Goal: Task Accomplishment & Management: Manage account settings

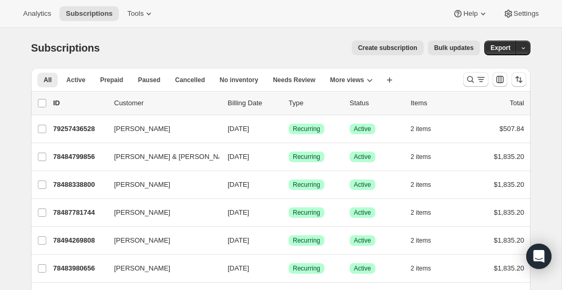
scroll to position [7, 0]
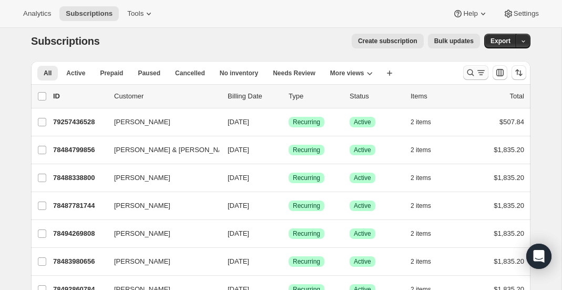
click at [464, 70] on button "Search and filter results" at bounding box center [475, 72] width 25 height 15
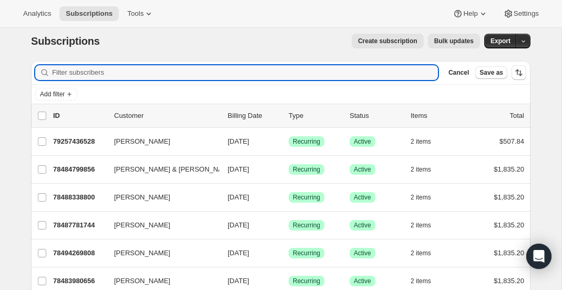
paste input "Malcom West"
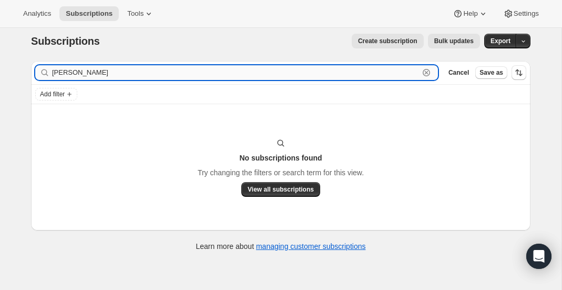
click at [82, 74] on input "Malcom West" at bounding box center [235, 72] width 367 height 15
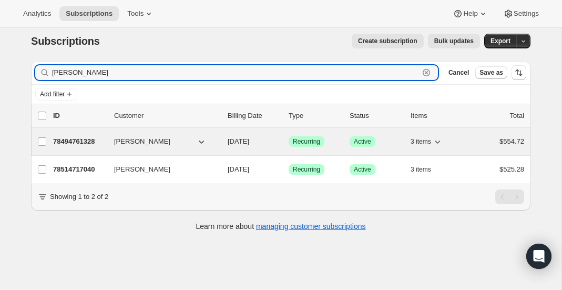
type input "Malcom"
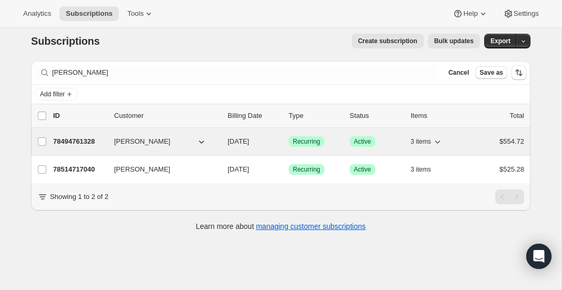
click at [95, 144] on p "78494761328" at bounding box center [79, 141] width 53 height 11
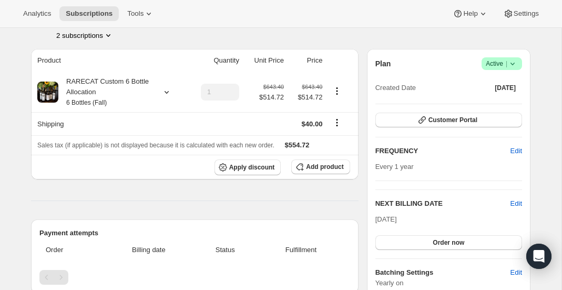
scroll to position [61, 0]
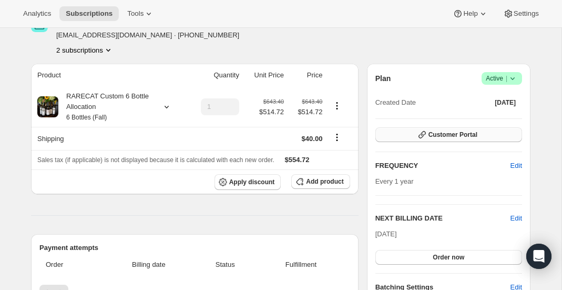
click at [410, 135] on button "Customer Portal" at bounding box center [448, 134] width 147 height 15
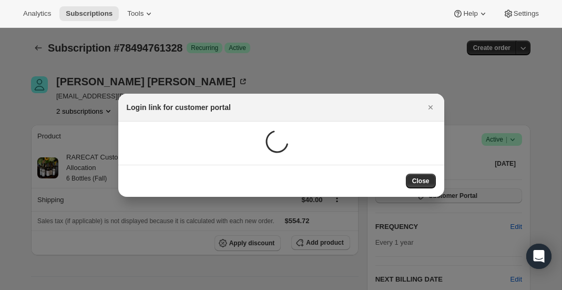
scroll to position [0, 0]
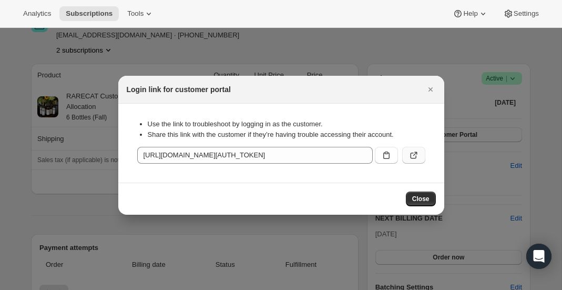
click at [415, 158] on icon ":rcu:" at bounding box center [413, 155] width 11 height 11
click at [422, 86] on div "Login link for customer portal" at bounding box center [281, 89] width 309 height 11
click at [432, 86] on icon "Close" at bounding box center [430, 89] width 11 height 11
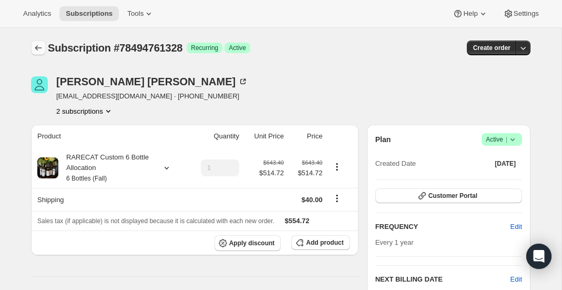
click at [31, 52] on button "Subscriptions" at bounding box center [38, 47] width 15 height 15
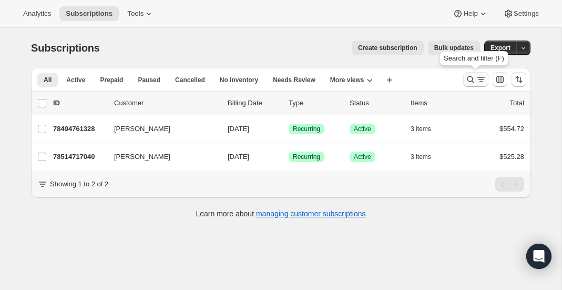
click at [468, 85] on button "Search and filter results" at bounding box center [475, 79] width 25 height 15
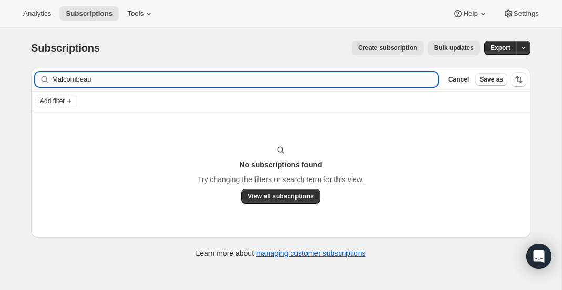
click at [195, 81] on input "Malcombeau" at bounding box center [245, 79] width 386 height 15
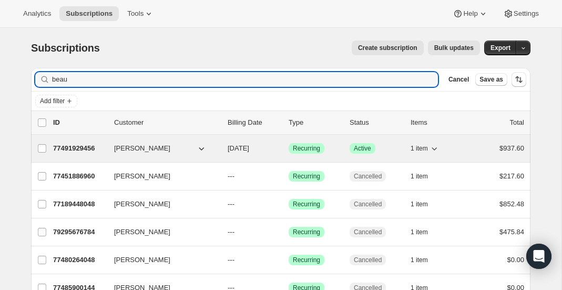
type input "beau"
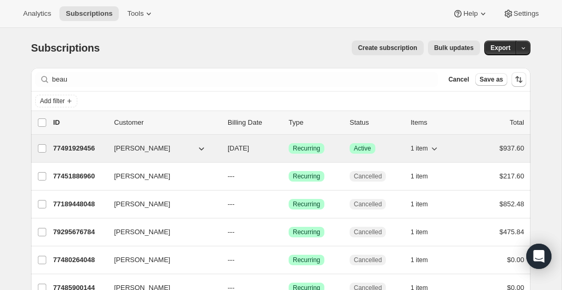
click at [80, 144] on p "77491929456" at bounding box center [79, 148] width 53 height 11
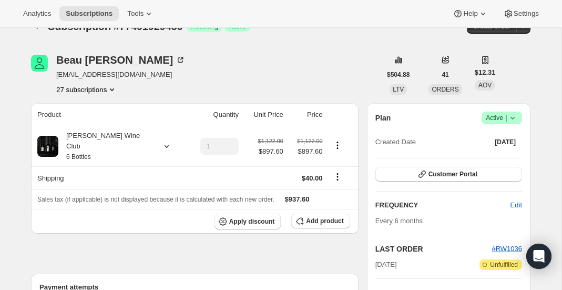
scroll to position [29, 0]
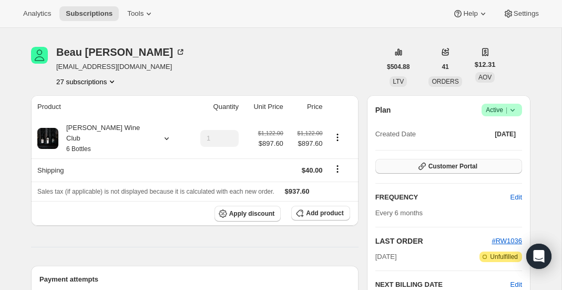
click at [475, 162] on span "Customer Portal" at bounding box center [452, 166] width 49 height 8
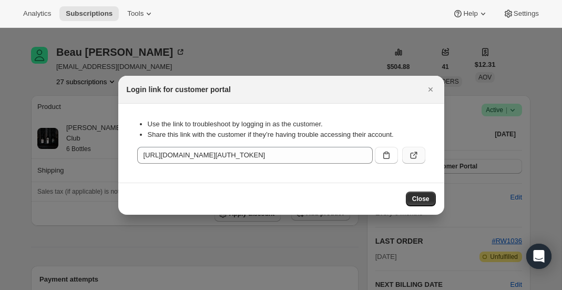
click at [417, 156] on icon ":rn7:" at bounding box center [413, 155] width 11 height 11
click at [234, 60] on div at bounding box center [281, 145] width 562 height 290
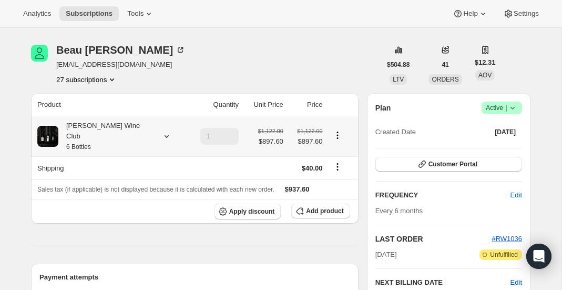
scroll to position [30, 0]
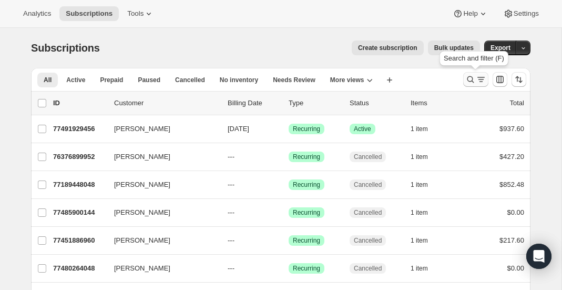
click at [465, 76] on button "Search and filter results" at bounding box center [475, 79] width 25 height 15
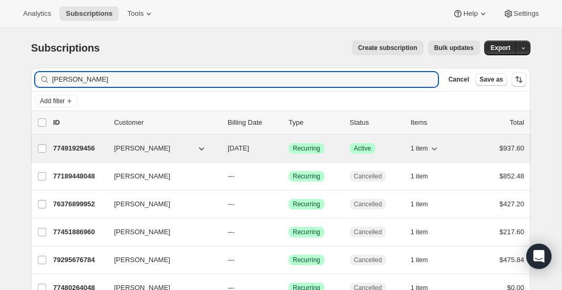
type input "[PERSON_NAME]"
click at [103, 152] on p "77491929456" at bounding box center [79, 148] width 53 height 11
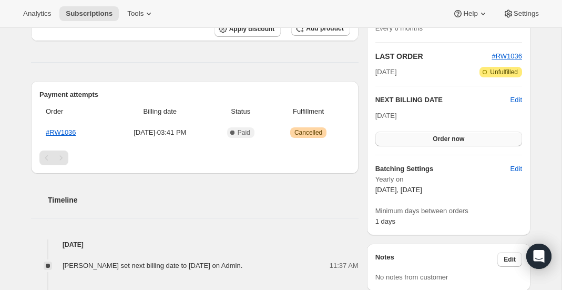
scroll to position [210, 0]
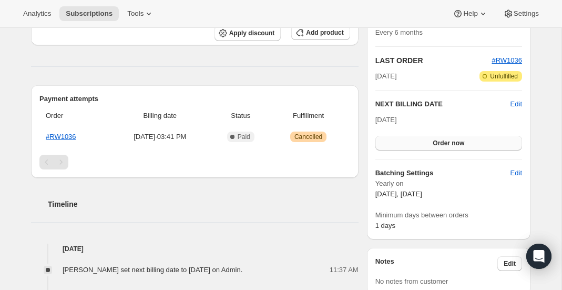
click at [401, 145] on button "Order now" at bounding box center [448, 143] width 147 height 15
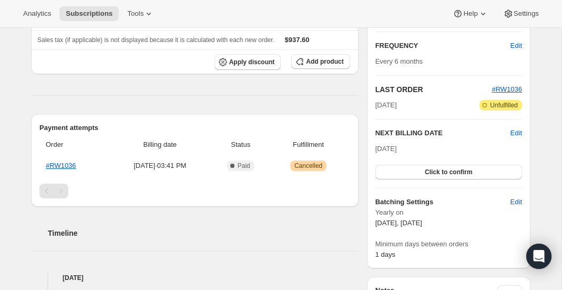
scroll to position [171, 0]
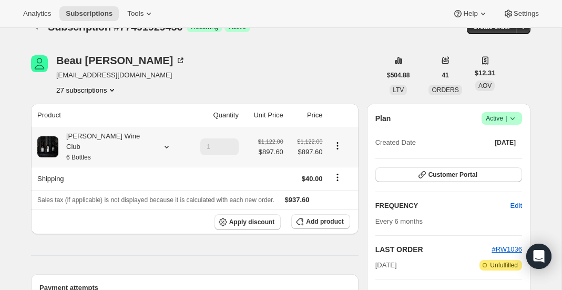
scroll to position [0, 0]
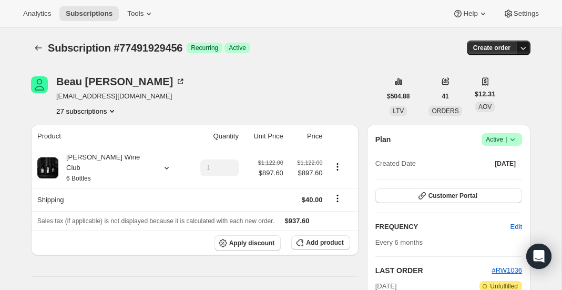
click at [521, 44] on icon "button" at bounding box center [523, 48] width 11 height 11
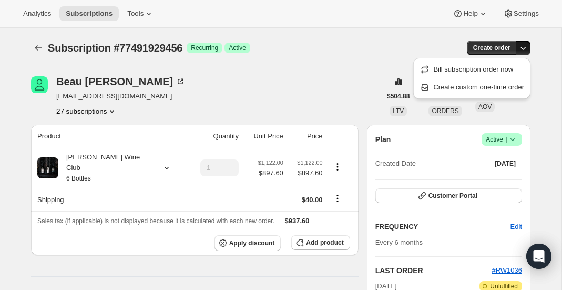
click at [365, 55] on div "Create order" at bounding box center [446, 47] width 170 height 15
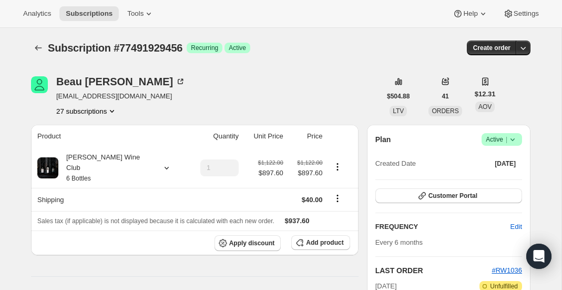
click at [106, 114] on button "27 subscriptions" at bounding box center [86, 111] width 61 height 11
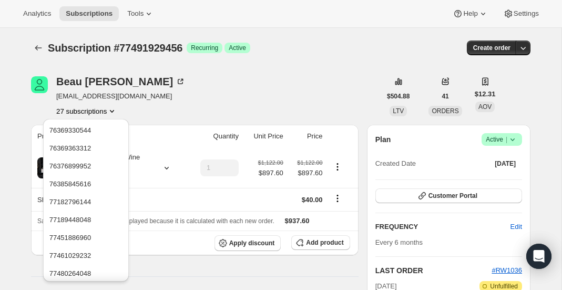
click at [295, 111] on div "[PERSON_NAME] [EMAIL_ADDRESS][DOMAIN_NAME] 27 subscriptions" at bounding box center [206, 96] width 350 height 40
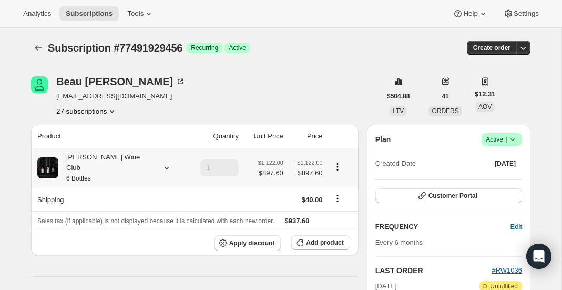
click at [333, 161] on icon "Product actions" at bounding box center [337, 166] width 11 height 11
click at [252, 192] on td at bounding box center [264, 199] width 45 height 23
click at [318, 237] on button "Add product" at bounding box center [320, 242] width 58 height 15
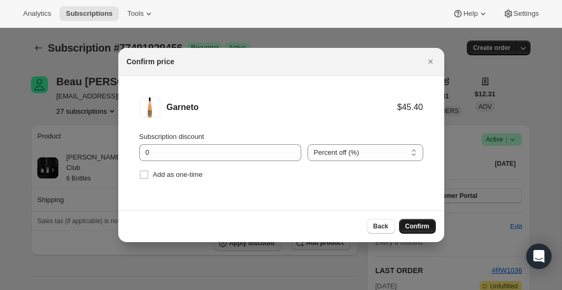
click at [414, 226] on span "Confirm" at bounding box center [417, 226] width 24 height 8
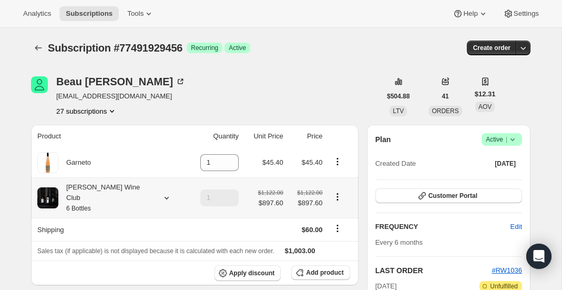
click at [332, 193] on icon "Product actions" at bounding box center [337, 196] width 11 height 11
click at [250, 220] on td at bounding box center [264, 229] width 45 height 23
click at [334, 195] on icon "Product actions" at bounding box center [337, 196] width 11 height 11
click at [279, 79] on div "[PERSON_NAME] [EMAIL_ADDRESS][DOMAIN_NAME] 27 subscriptions" at bounding box center [206, 96] width 350 height 40
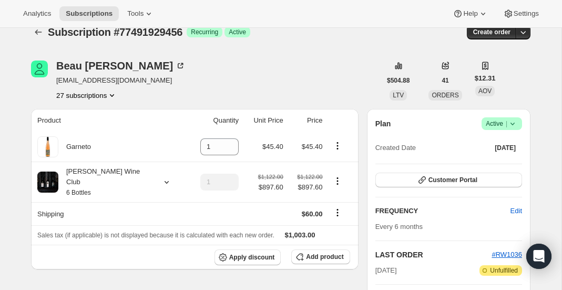
scroll to position [18, 0]
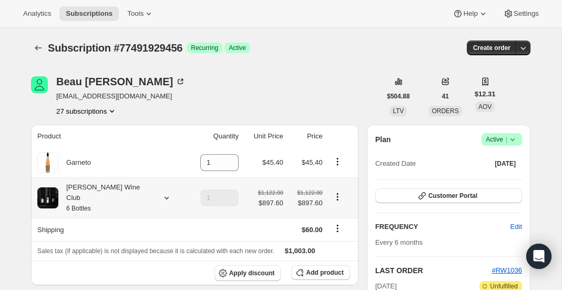
click at [161, 196] on icon at bounding box center [166, 197] width 11 height 11
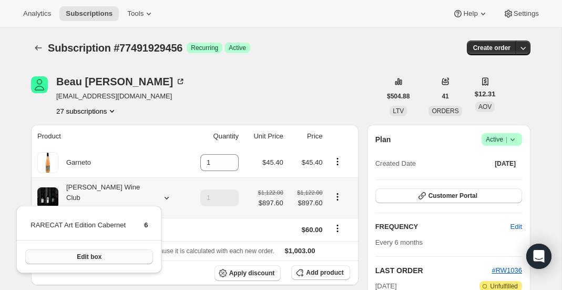
click at [136, 259] on button "Edit box" at bounding box center [89, 256] width 128 height 15
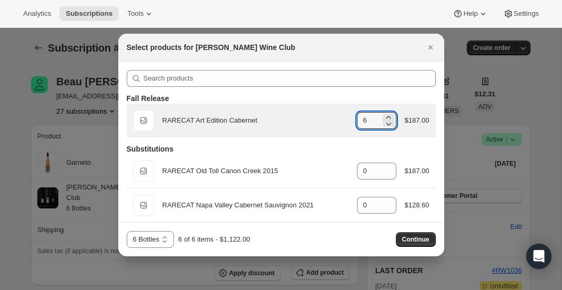
drag, startPoint x: 371, startPoint y: 121, endPoint x: 349, endPoint y: 121, distance: 22.1
click at [349, 121] on div "Default Title RARECAT Art Edition Cabernet gid://shopify/ProductVariant/5224206…" at bounding box center [281, 120] width 296 height 21
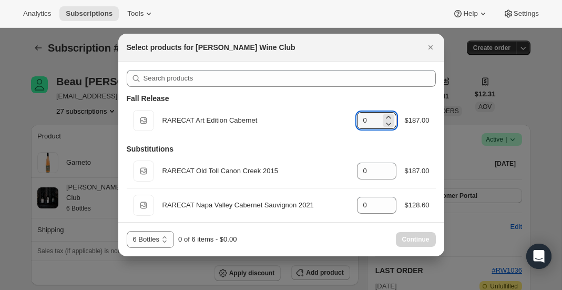
type input "0"
click at [331, 239] on div "6 Bottles 12 Bottles 6 Bottles 0 of 6 items - $0.00 Continue" at bounding box center [281, 239] width 309 height 17
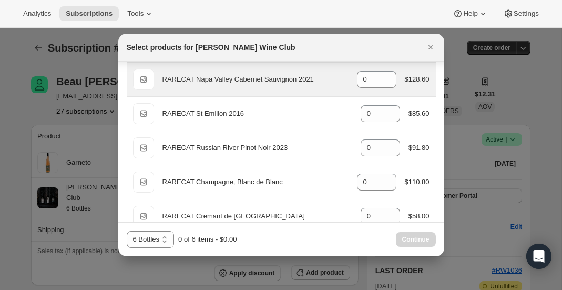
scroll to position [145, 0]
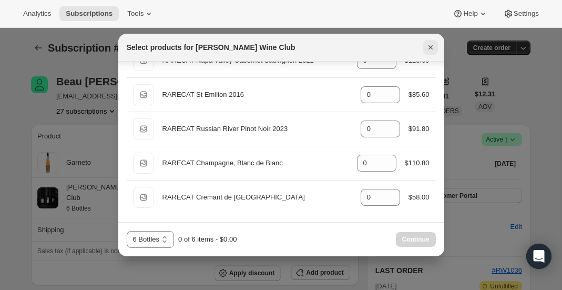
click at [428, 46] on icon "Close" at bounding box center [430, 47] width 11 height 11
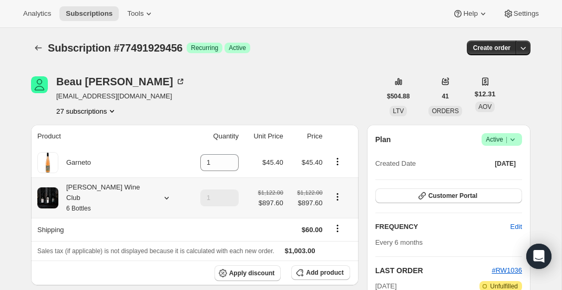
scroll to position [15, 0]
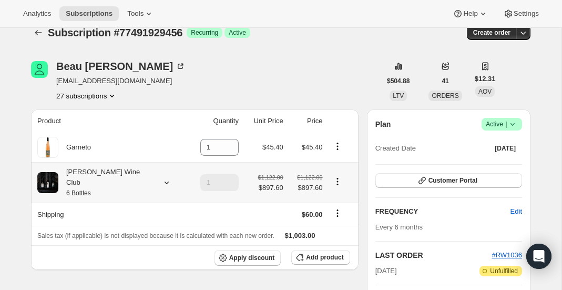
click at [332, 177] on icon "Product actions" at bounding box center [337, 181] width 11 height 11
click at [323, 212] on span "Remove" at bounding box center [333, 214] width 25 height 8
type input "0"
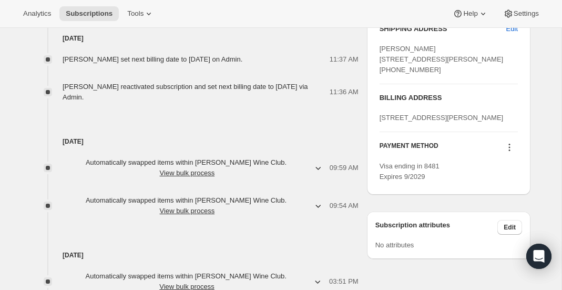
scroll to position [513, 0]
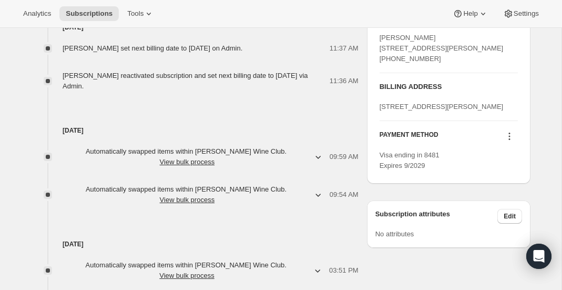
click at [513, 141] on icon at bounding box center [509, 136] width 11 height 11
click at [427, 192] on div "SHIPPING ADDRESS Edit Beau Harris 1472 Saint Helena Hwy S St. Helena CA, 94574 …" at bounding box center [448, 92] width 163 height 200
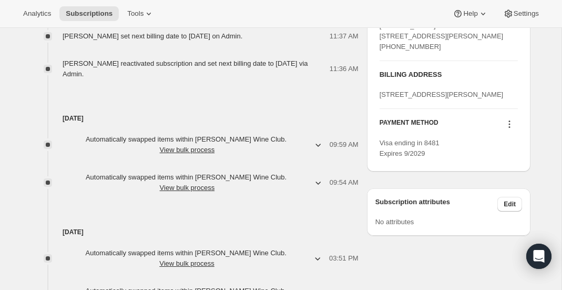
scroll to position [529, 0]
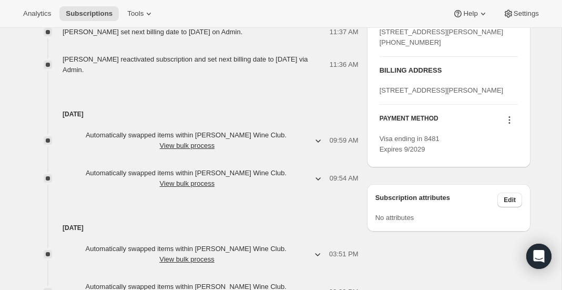
click at [513, 125] on icon at bounding box center [509, 120] width 11 height 11
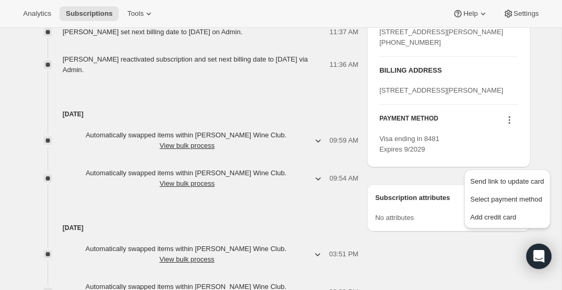
click at [453, 176] on div "SHIPPING ADDRESS Edit Beau Harris 1472 Saint Helena Hwy S St. Helena CA, 94574 …" at bounding box center [448, 75] width 163 height 200
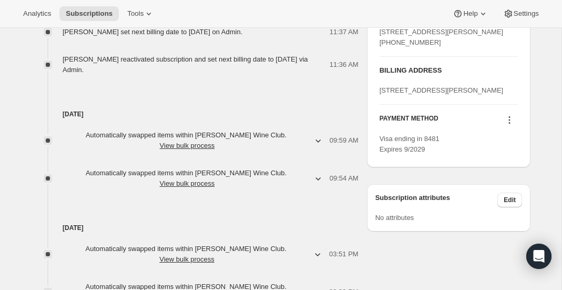
click at [511, 125] on icon at bounding box center [509, 120] width 11 height 11
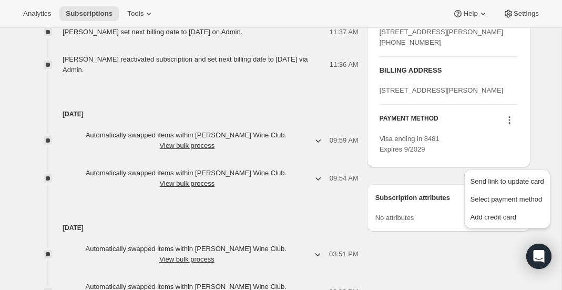
click at [441, 167] on div "SHIPPING ADDRESS Edit Beau Harris 1472 Saint Helena Hwy S St. Helena CA, 94574 …" at bounding box center [448, 75] width 163 height 183
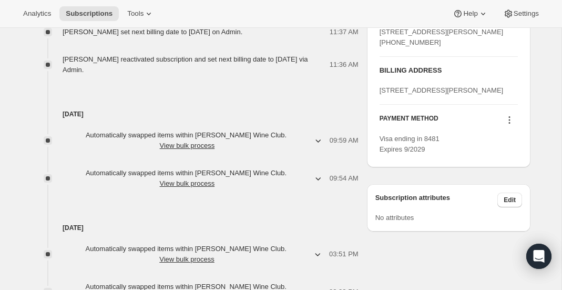
click at [507, 125] on icon at bounding box center [509, 120] width 11 height 11
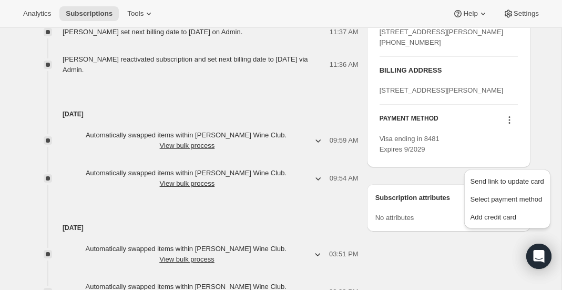
click at [479, 225] on div "Send link to update card Select payment method Add credit card" at bounding box center [507, 198] width 86 height 59
click at [479, 222] on button "Add credit card" at bounding box center [507, 216] width 80 height 17
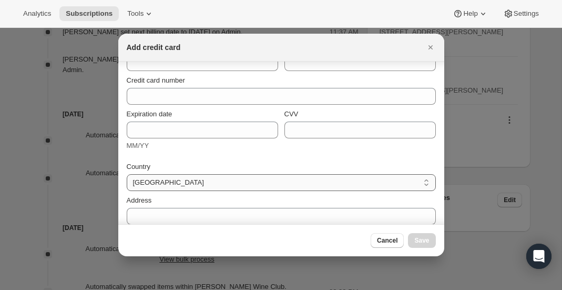
scroll to position [0, 0]
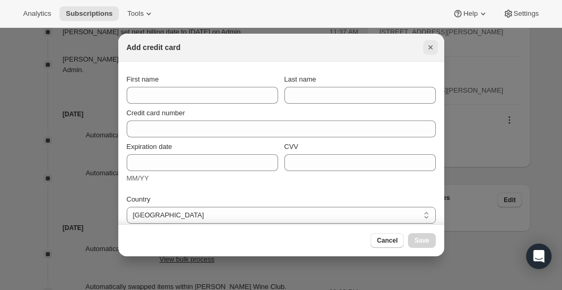
click at [434, 47] on icon "Close" at bounding box center [430, 47] width 11 height 11
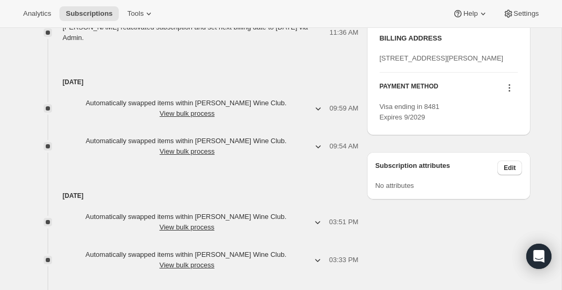
scroll to position [557, 0]
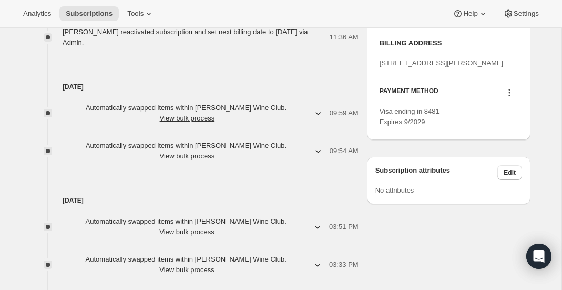
click at [507, 98] on icon at bounding box center [509, 92] width 11 height 11
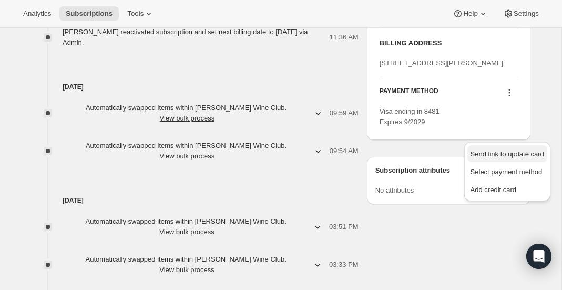
click at [481, 155] on span "Send link to update card" at bounding box center [508, 154] width 74 height 8
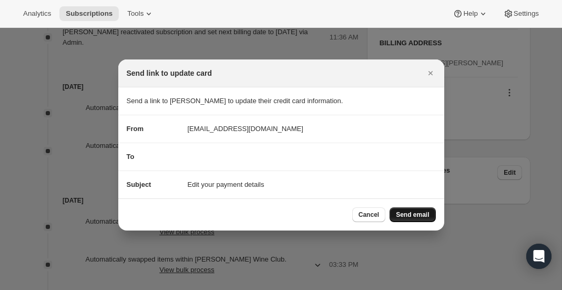
click at [405, 216] on span "Send email" at bounding box center [412, 214] width 33 height 8
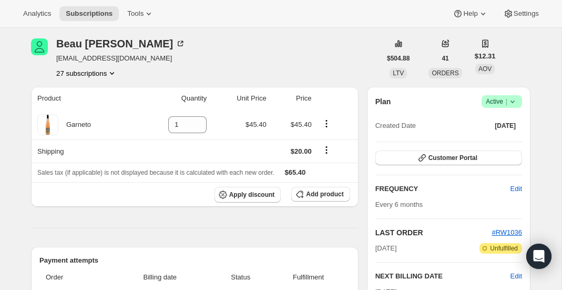
scroll to position [78, 0]
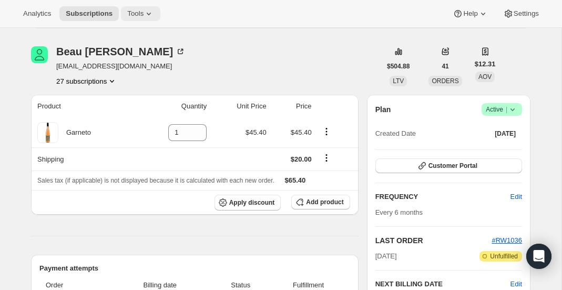
click at [150, 16] on icon at bounding box center [149, 13] width 11 height 11
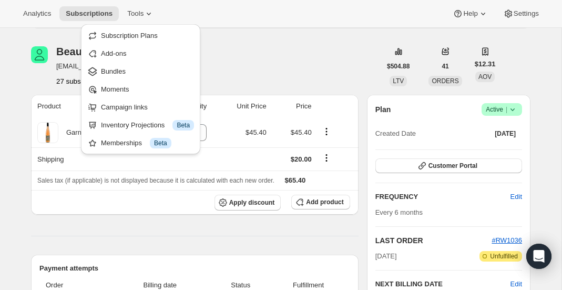
click at [237, 68] on div "Beau Harris beauharris1472@gmail.com 27 subscriptions" at bounding box center [206, 66] width 350 height 40
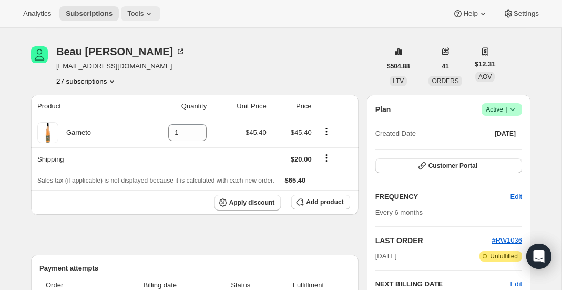
click at [133, 11] on span "Tools" at bounding box center [135, 13] width 16 height 8
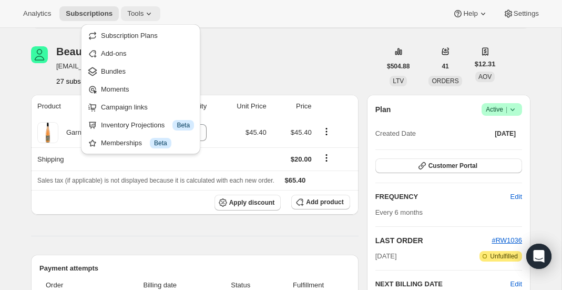
click at [157, 16] on button "Tools" at bounding box center [140, 13] width 39 height 15
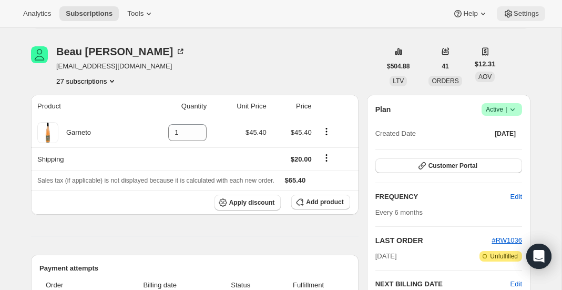
click at [519, 10] on span "Settings" at bounding box center [526, 13] width 25 height 8
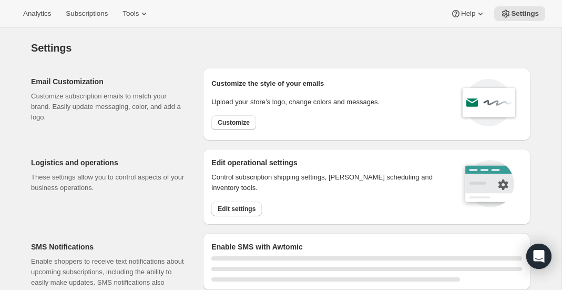
select select "22:00"
select select "09:00"
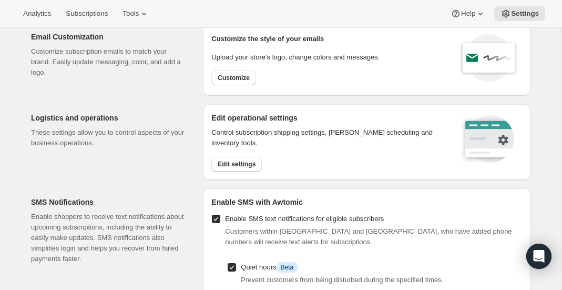
scroll to position [50, 0]
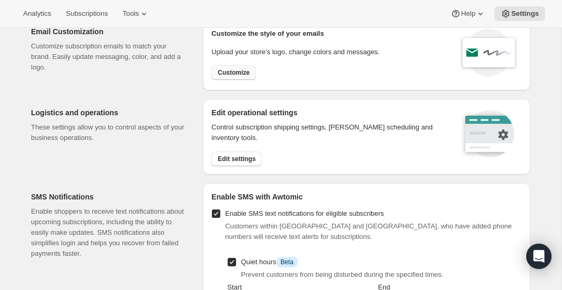
click at [246, 70] on span "Customize" at bounding box center [234, 72] width 32 height 8
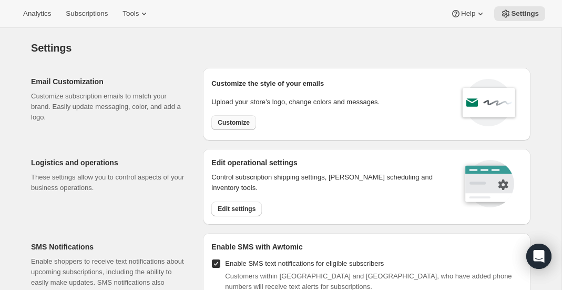
select select "subscriptionMessage"
select select "5"
select select "15"
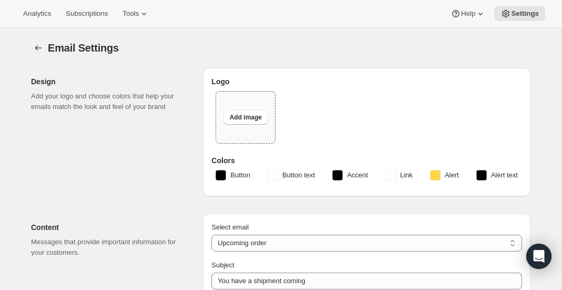
type input "You have a RARECAT shipment coming, time to take a look."
type textarea "Your next RARECAT membership shipment is almost ready. With just 14 days left, …"
select select "14"
type input "RARECAT Membership"
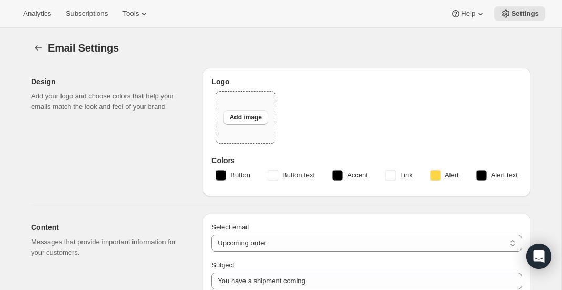
checkbox input "false"
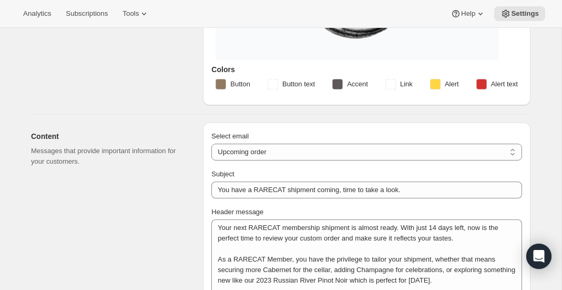
scroll to position [190, 0]
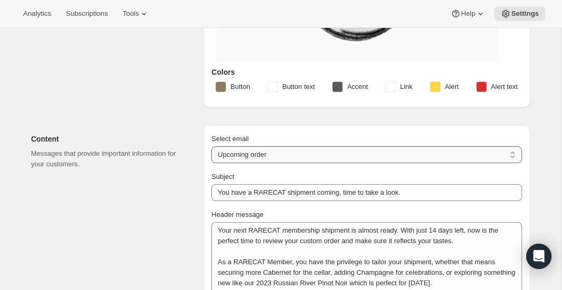
click at [251, 150] on select "New subscription Upcoming order Failed payment Delayed subscription (inventory …" at bounding box center [366, 154] width 311 height 17
select select "failedPaymentMessage"
click at [211, 146] on select "New subscription Upcoming order Failed payment Delayed subscription (inventory …" at bounding box center [366, 154] width 311 height 17
type input "Your Payment Failed - RARECAT Wine Club Membership"
type textarea "We noticed that your recent payment for your RARECAT membership did not go thro…"
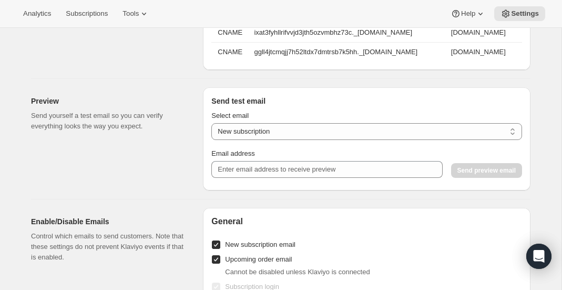
scroll to position [846, 0]
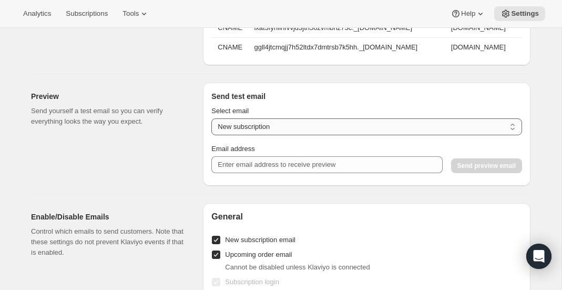
click at [278, 126] on select "New subscription Upcoming order Payment failure Delayed subscription Updated su…" at bounding box center [366, 126] width 311 height 17
select select "failed-billing-attempt"
click at [211, 118] on select "New subscription Upcoming order Payment failure Delayed subscription Updated su…" at bounding box center [366, 126] width 311 height 17
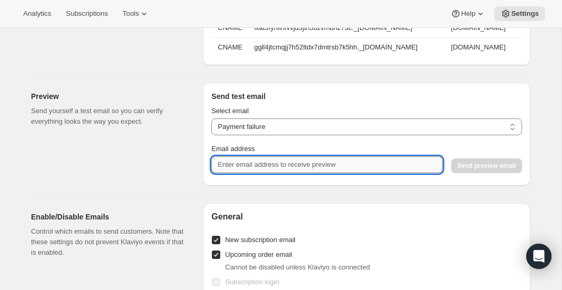
click at [272, 164] on input "Email address" at bounding box center [326, 164] width 231 height 17
type input "[EMAIL_ADDRESS][DOMAIN_NAME]"
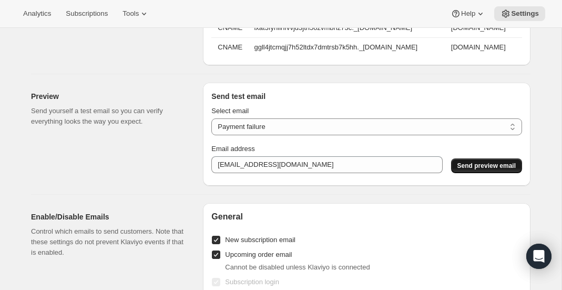
click at [467, 165] on span "Send preview email" at bounding box center [486, 165] width 58 height 8
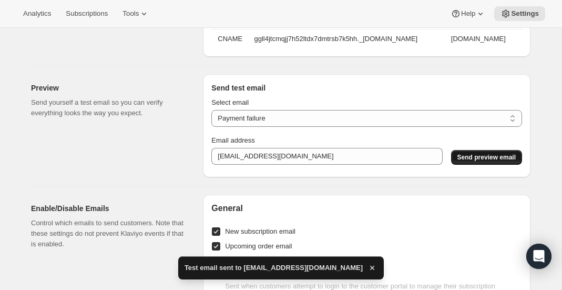
scroll to position [863, 0]
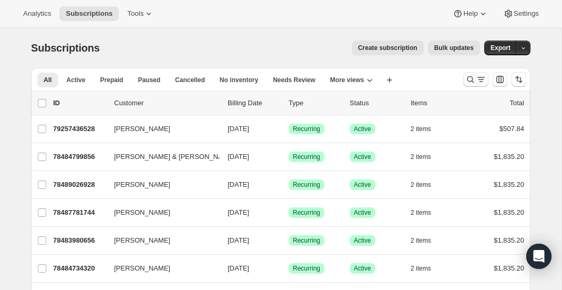
click at [464, 79] on button "Search and filter results" at bounding box center [475, 79] width 25 height 15
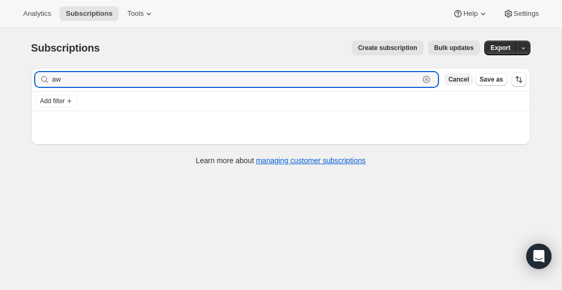
type input "a"
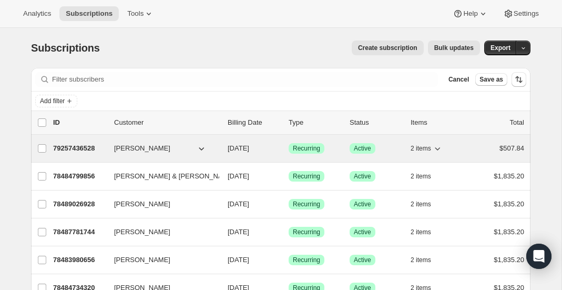
click at [119, 148] on span "[PERSON_NAME]" at bounding box center [142, 148] width 56 height 11
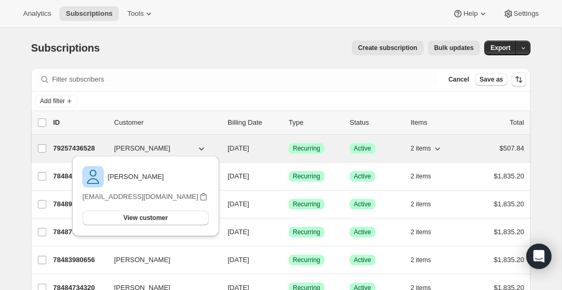
click at [97, 151] on p "79257436528" at bounding box center [79, 148] width 53 height 11
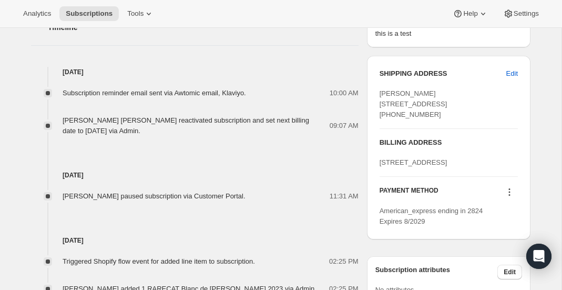
scroll to position [421, 0]
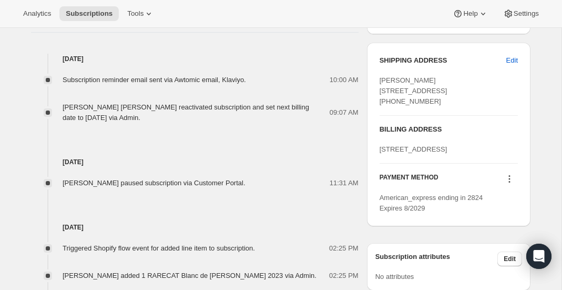
click at [505, 184] on icon at bounding box center [509, 178] width 11 height 11
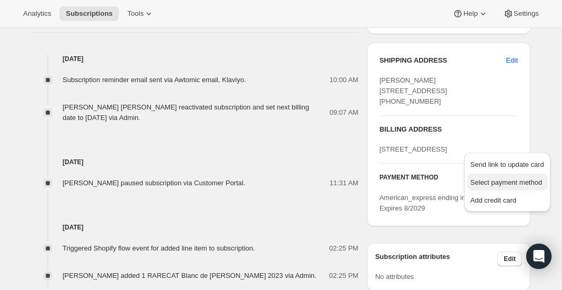
click at [512, 185] on span "Select payment method" at bounding box center [507, 182] width 72 height 8
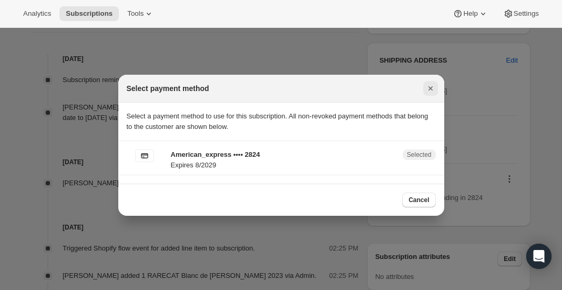
click at [425, 88] on icon "Close" at bounding box center [430, 88] width 11 height 11
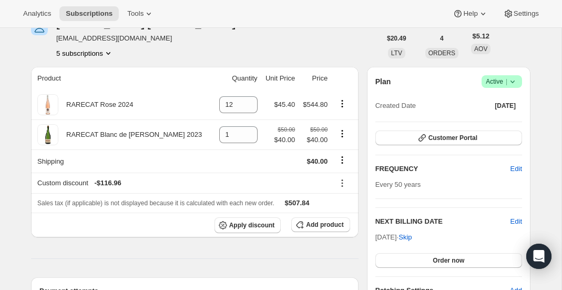
scroll to position [0, 0]
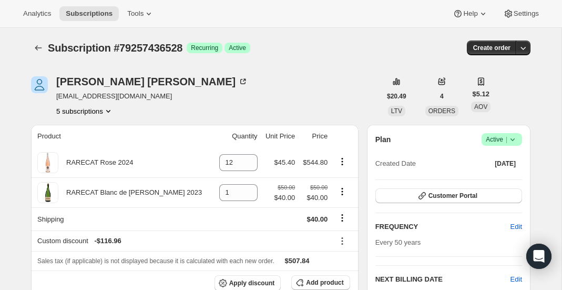
click at [47, 49] on div at bounding box center [39, 47] width 17 height 15
click at [43, 49] on icon "Subscriptions" at bounding box center [38, 48] width 11 height 11
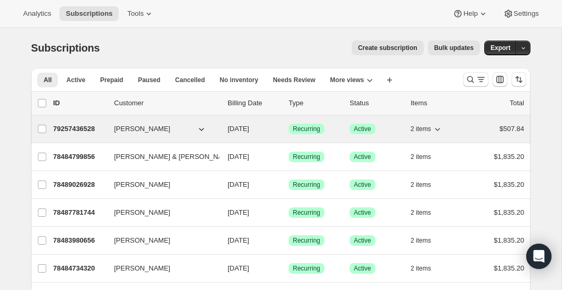
click at [105, 134] on div "79257436528 Sharon Harris 09/19/2025 Success Recurring Success Active 2 items $…" at bounding box center [288, 128] width 471 height 15
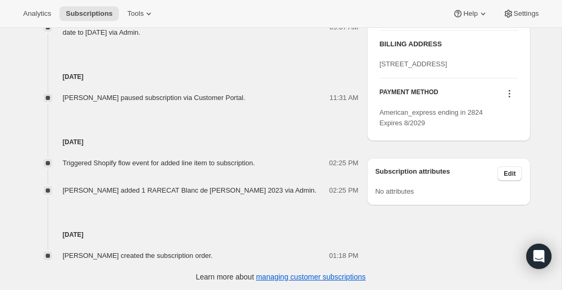
scroll to position [507, 0]
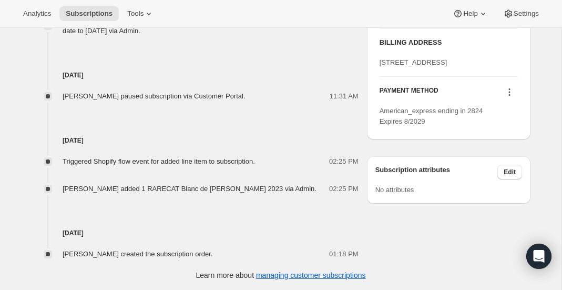
click at [508, 97] on icon at bounding box center [509, 92] width 11 height 11
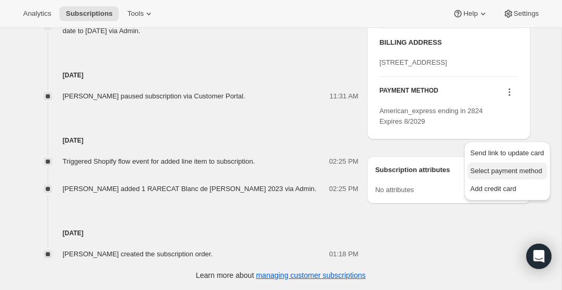
click at [485, 177] on button "Select payment method" at bounding box center [507, 170] width 80 height 17
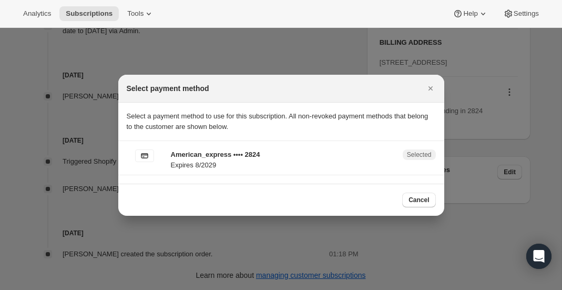
drag, startPoint x: 171, startPoint y: 154, endPoint x: 250, endPoint y: 154, distance: 78.9
click at [183, 154] on p "American_express •••• 2824" at bounding box center [284, 154] width 226 height 11
click at [256, 154] on p "American_express •••• 2824" at bounding box center [284, 154] width 226 height 11
drag, startPoint x: 270, startPoint y: 155, endPoint x: 166, endPoint y: 157, distance: 103.6
click at [166, 157] on div "American_express •••• 2824 Expires 8/2029 Selected" at bounding box center [281, 161] width 309 height 25
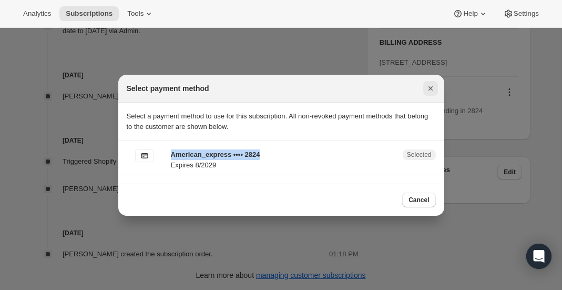
click at [431, 90] on icon "Close" at bounding box center [430, 88] width 11 height 11
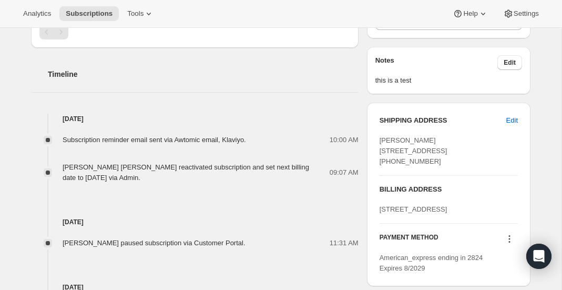
scroll to position [362, 0]
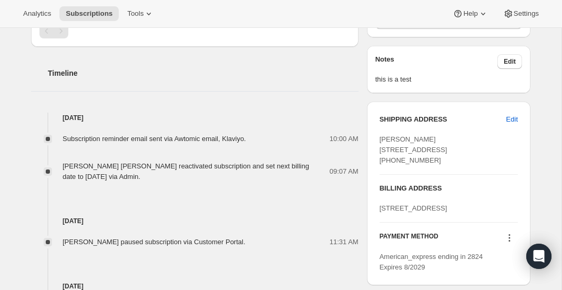
drag, startPoint x: 380, startPoint y: 136, endPoint x: 439, endPoint y: 178, distance: 73.2
click at [439, 166] on div "Sharon Harris 1472 st helena hwy s Saint Helena CA, 94574 United States +165046…" at bounding box center [449, 150] width 138 height 32
drag, startPoint x: 439, startPoint y: 178, endPoint x: 374, endPoint y: 142, distance: 74.8
click at [374, 142] on div "SHIPPING ADDRESS Edit Sharon Harris 1472 st helena hwy s Saint Helena CA, 94574…" at bounding box center [448, 192] width 163 height 183
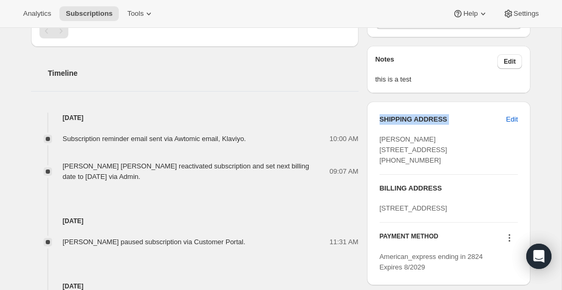
click at [437, 161] on span "Sharon Harris 1472 st helena hwy s Saint Helena CA, 94574 United States +165046…" at bounding box center [414, 149] width 68 height 29
drag, startPoint x: 381, startPoint y: 139, endPoint x: 439, endPoint y: 176, distance: 69.7
click at [439, 177] on div "SHIPPING ADDRESS Edit Sharon Harris 1472 st helena hwy s Saint Helena CA, 94574…" at bounding box center [448, 192] width 163 height 183
click at [439, 166] on div "Sharon Harris 1472 st helena hwy s Saint Helena CA, 94574 United States +165046…" at bounding box center [449, 150] width 138 height 32
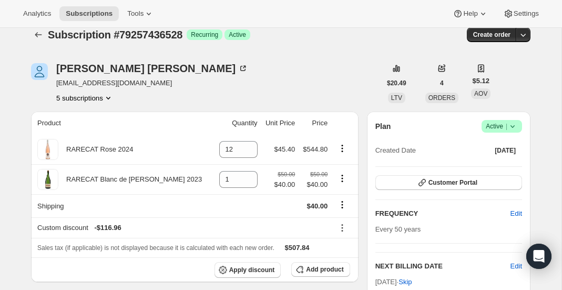
scroll to position [0, 0]
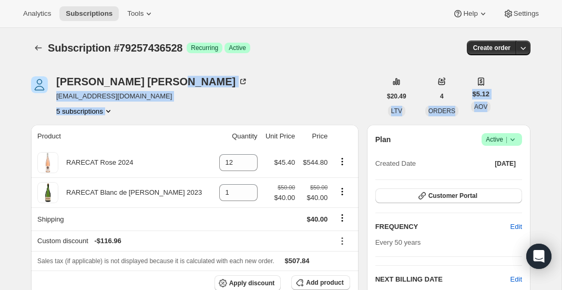
drag, startPoint x: 379, startPoint y: 81, endPoint x: 506, endPoint y: 111, distance: 131.1
click at [507, 111] on div "Sharon Harris skazanh@gmail.com 5 subscriptions $20.49 LTV 4 ORDERS $5.12 AOV" at bounding box center [280, 96] width 499 height 40
click at [506, 111] on div "Sharon Harris skazanh@gmail.com 5 subscriptions $20.49 LTV 4 ORDERS $5.12 AOV" at bounding box center [280, 96] width 499 height 40
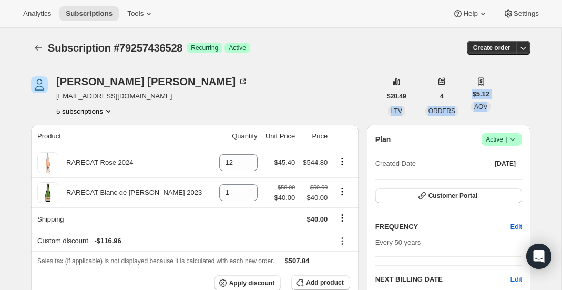
drag, startPoint x: 504, startPoint y: 111, endPoint x: 391, endPoint y: 79, distance: 117.0
click at [391, 79] on div "Sharon Harris skazanh@gmail.com 5 subscriptions $20.49 LTV 4 ORDERS $5.12 AOV" at bounding box center [280, 96] width 499 height 40
click at [363, 76] on div "Sharon Harris skazanh@gmail.com 5 subscriptions" at bounding box center [206, 96] width 350 height 40
drag, startPoint x: 391, startPoint y: 76, endPoint x: 520, endPoint y: 106, distance: 132.7
click at [521, 107] on div "Sharon Harris skazanh@gmail.com 5 subscriptions $20.49 LTV 4 ORDERS $5.12 AOV" at bounding box center [280, 96] width 499 height 40
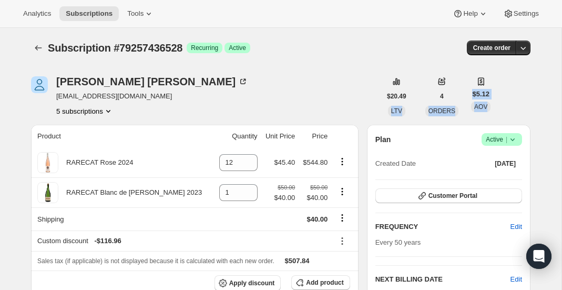
click at [520, 106] on div "Sharon Harris skazanh@gmail.com 5 subscriptions $20.49 LTV 4 ORDERS $5.12 AOV" at bounding box center [280, 96] width 499 height 40
click at [40, 47] on icon "Subscriptions" at bounding box center [38, 48] width 11 height 11
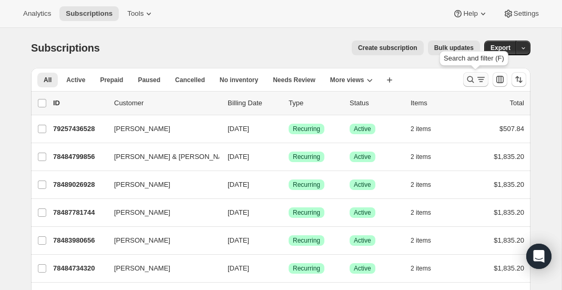
click at [465, 85] on button "Search and filter results" at bounding box center [475, 79] width 25 height 15
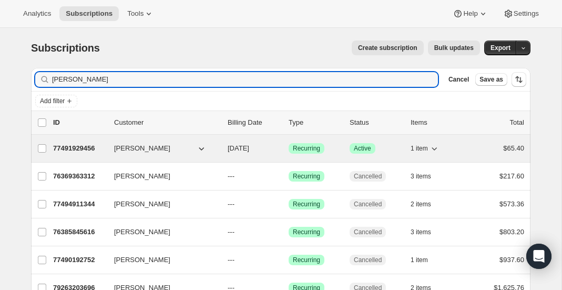
type input "beau harris"
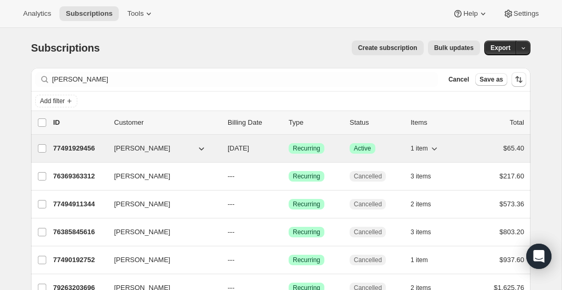
click at [89, 145] on p "77491929456" at bounding box center [79, 148] width 53 height 11
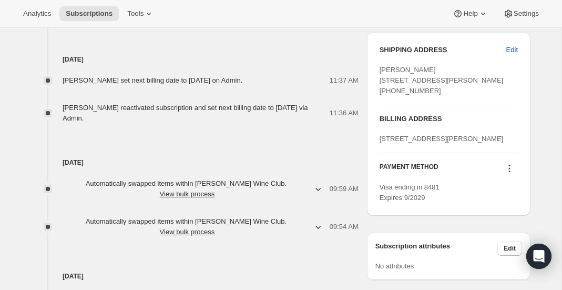
scroll to position [484, 0]
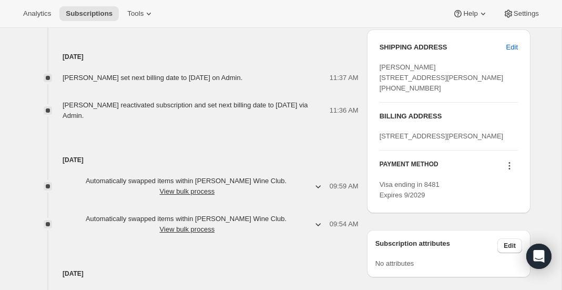
click at [507, 171] on icon at bounding box center [509, 165] width 11 height 11
click at [491, 242] on span "Select payment method" at bounding box center [507, 245] width 72 height 8
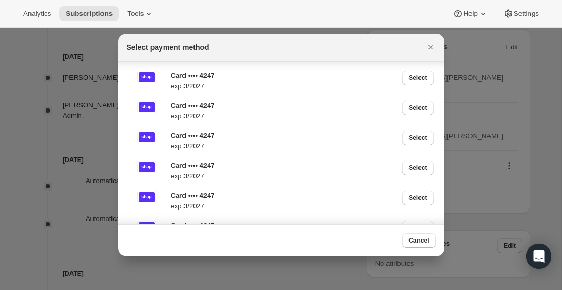
scroll to position [0, 0]
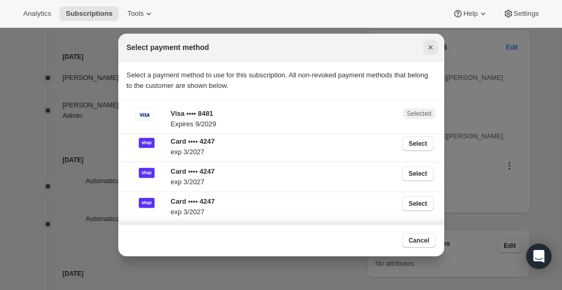
click at [432, 47] on icon "Close" at bounding box center [430, 47] width 11 height 11
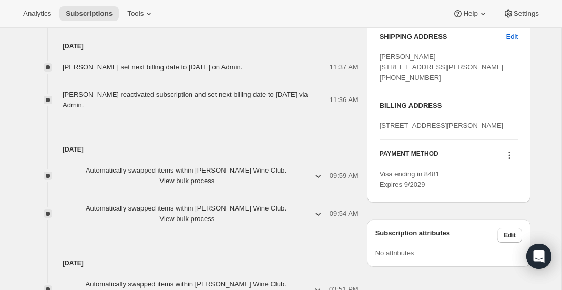
scroll to position [495, 0]
click at [510, 160] on icon at bounding box center [509, 154] width 11 height 11
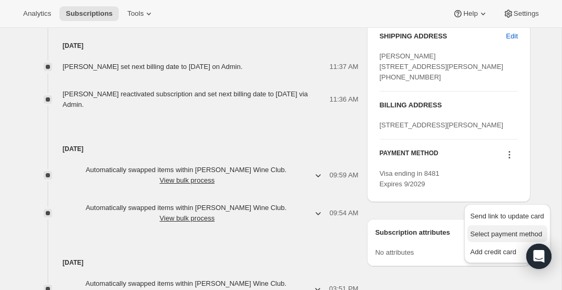
click at [479, 236] on span "Select payment method" at bounding box center [507, 234] width 72 height 8
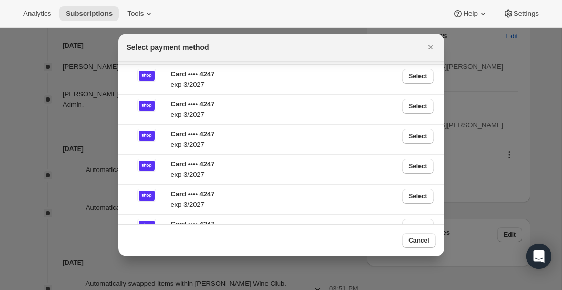
scroll to position [397, 0]
click at [434, 48] on icon "Close" at bounding box center [430, 47] width 11 height 11
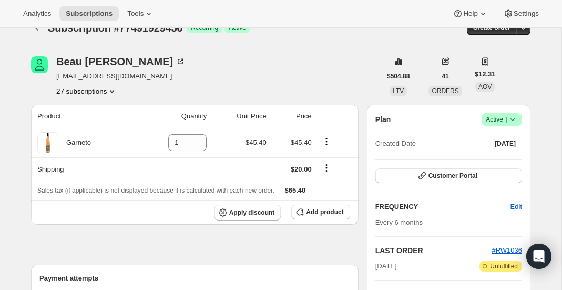
scroll to position [21, 0]
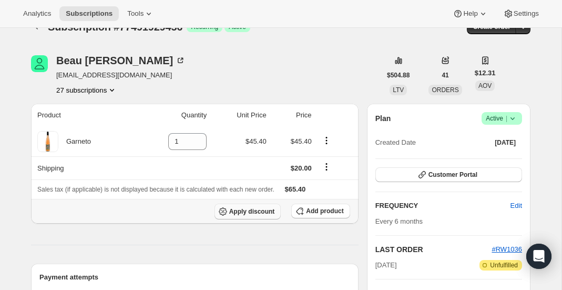
click at [258, 210] on span "Apply discount" at bounding box center [252, 211] width 46 height 8
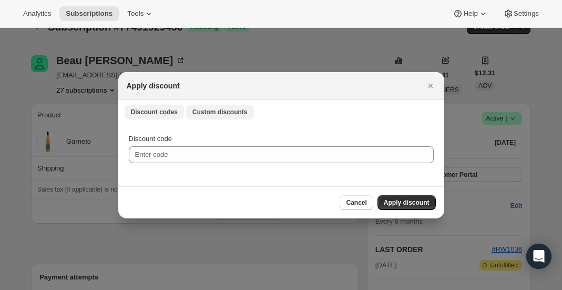
click at [220, 111] on span "Custom discounts" at bounding box center [219, 112] width 55 height 8
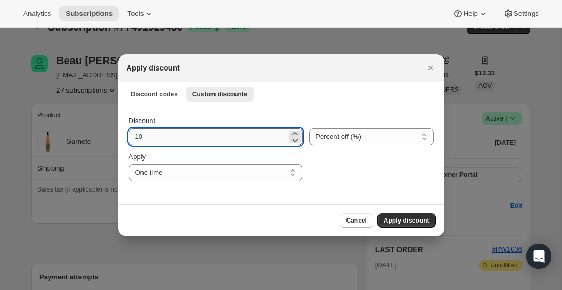
click at [212, 142] on input "10" at bounding box center [208, 136] width 159 height 17
type input "99"
click at [332, 167] on div ":r1fb:" at bounding box center [371, 165] width 125 height 29
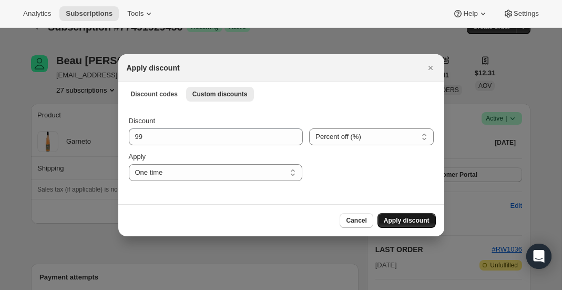
click at [385, 219] on span "Apply discount" at bounding box center [407, 220] width 46 height 8
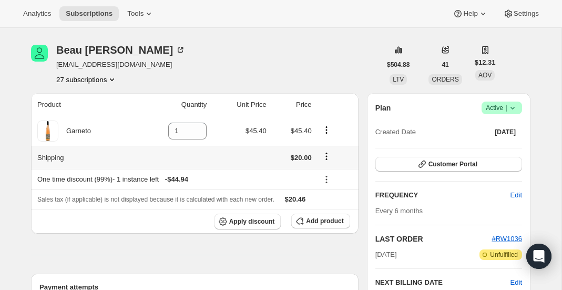
scroll to position [33, 0]
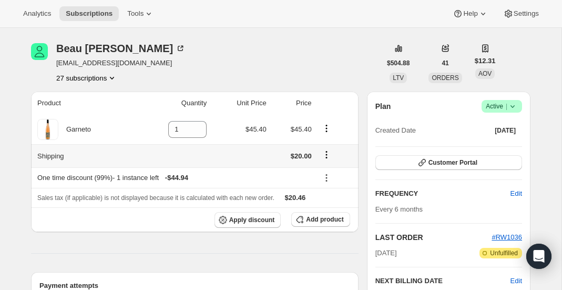
click at [328, 158] on icon "Shipping actions" at bounding box center [326, 154] width 11 height 11
click at [323, 176] on span "Edit shipping rate" at bounding box center [326, 174] width 53 height 8
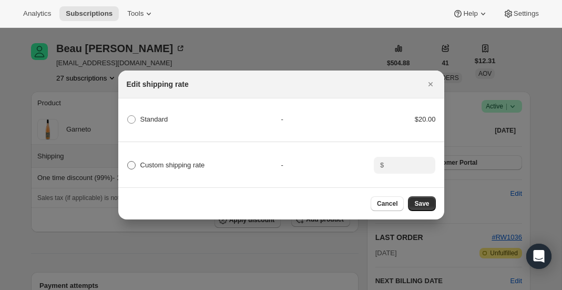
click at [188, 170] on span "Custom shipping rate" at bounding box center [172, 165] width 65 height 11
click at [128, 161] on input "Custom shipping rate" at bounding box center [127, 161] width 1 height 1
radio input "true"
click at [387, 165] on input ":r1i0:" at bounding box center [403, 165] width 33 height 17
type input "0"
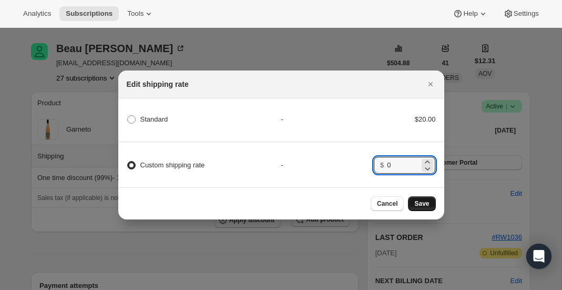
click at [427, 199] on button "Save" at bounding box center [421, 203] width 27 height 15
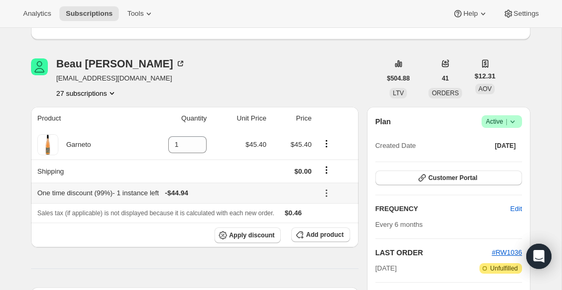
scroll to position [72, 0]
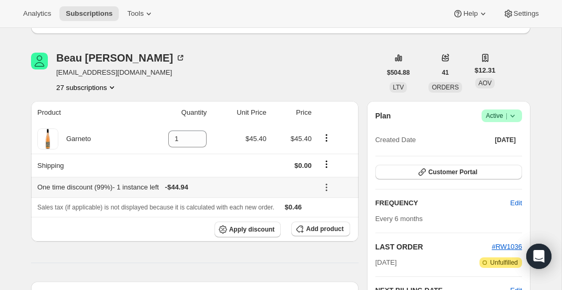
click at [324, 182] on icon at bounding box center [326, 187] width 11 height 11
click at [325, 203] on span "Edit" at bounding box center [329, 206] width 12 height 8
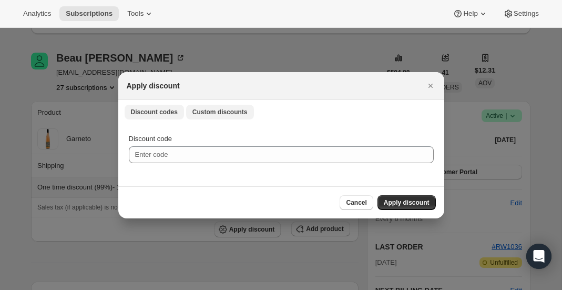
click at [234, 113] on span "Custom discounts" at bounding box center [219, 112] width 55 height 8
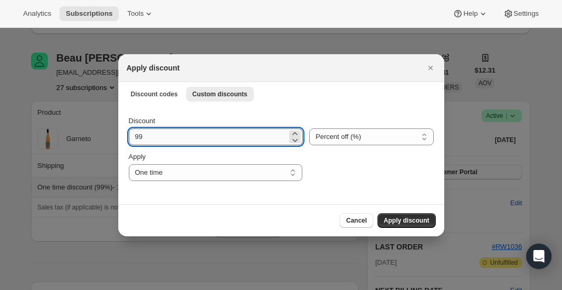
click at [210, 135] on input "99" at bounding box center [208, 136] width 159 height 17
type input "90"
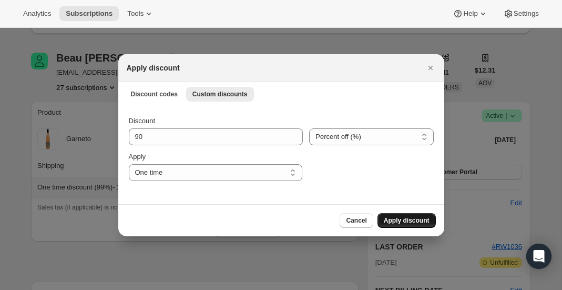
click at [397, 218] on span "Apply discount" at bounding box center [407, 220] width 46 height 8
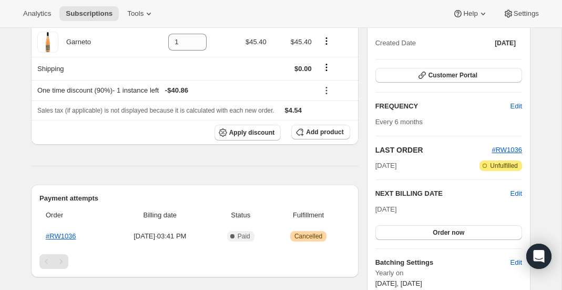
scroll to position [172, 0]
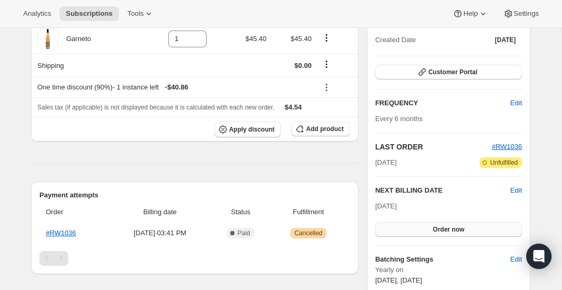
click at [454, 225] on span "Order now" at bounding box center [449, 229] width 32 height 8
click at [442, 230] on span "Click to confirm" at bounding box center [449, 229] width 48 height 8
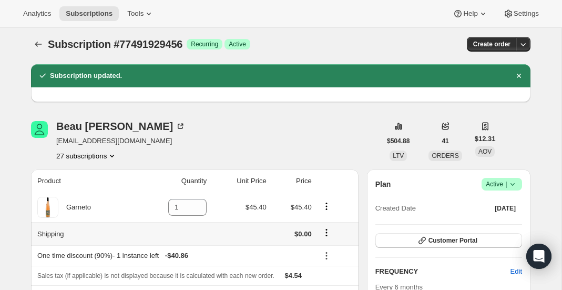
scroll to position [0, 0]
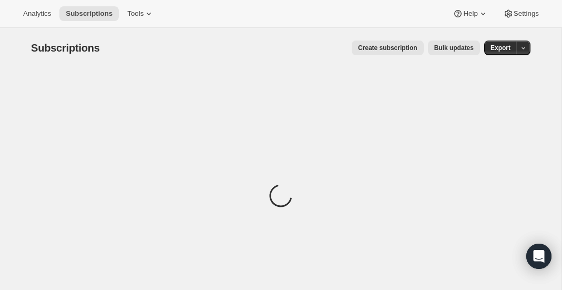
scroll to position [11, 0]
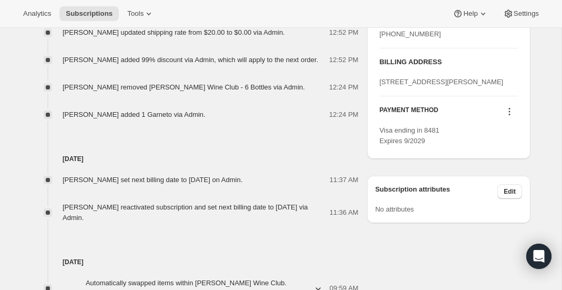
scroll to position [582, 0]
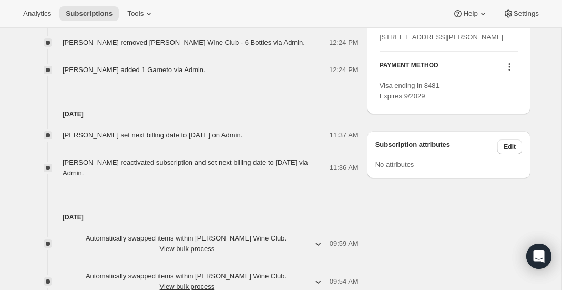
click at [509, 72] on icon at bounding box center [509, 67] width 11 height 11
